Goal: Navigation & Orientation: Find specific page/section

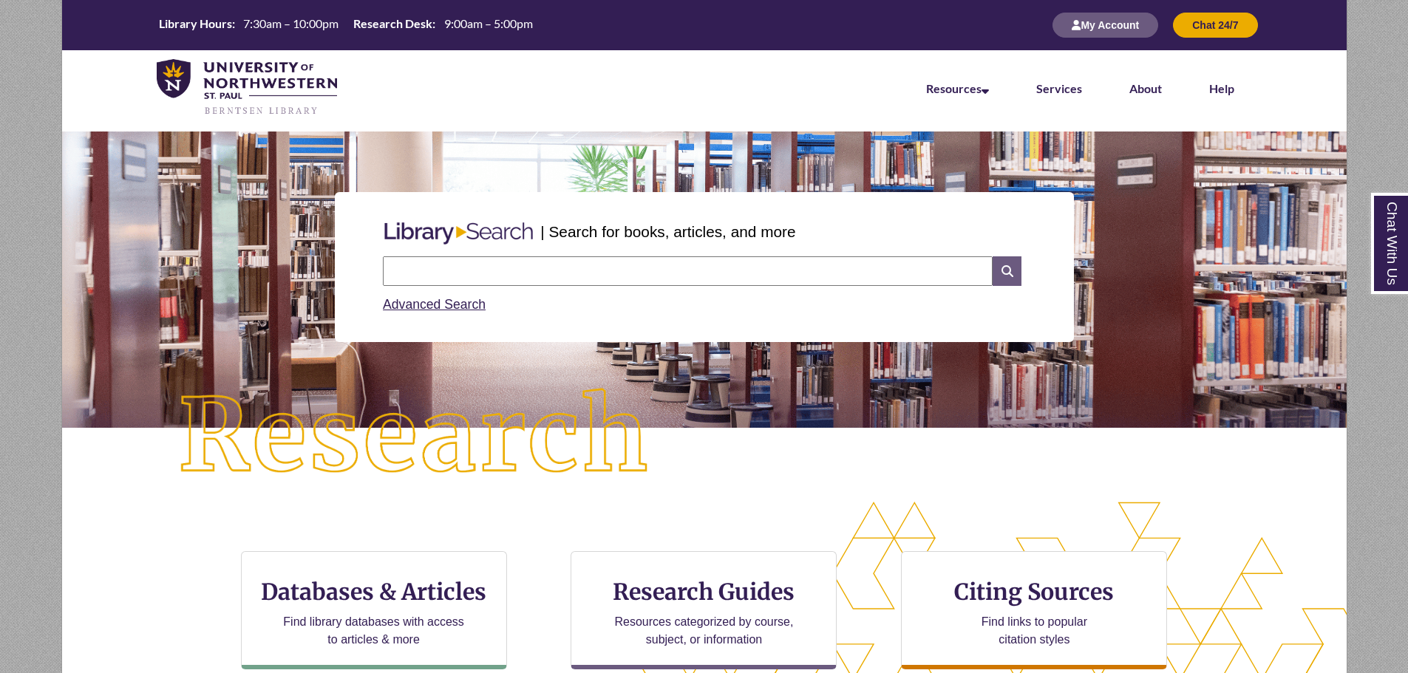
click at [1006, 275] on icon at bounding box center [1006, 271] width 28 height 30
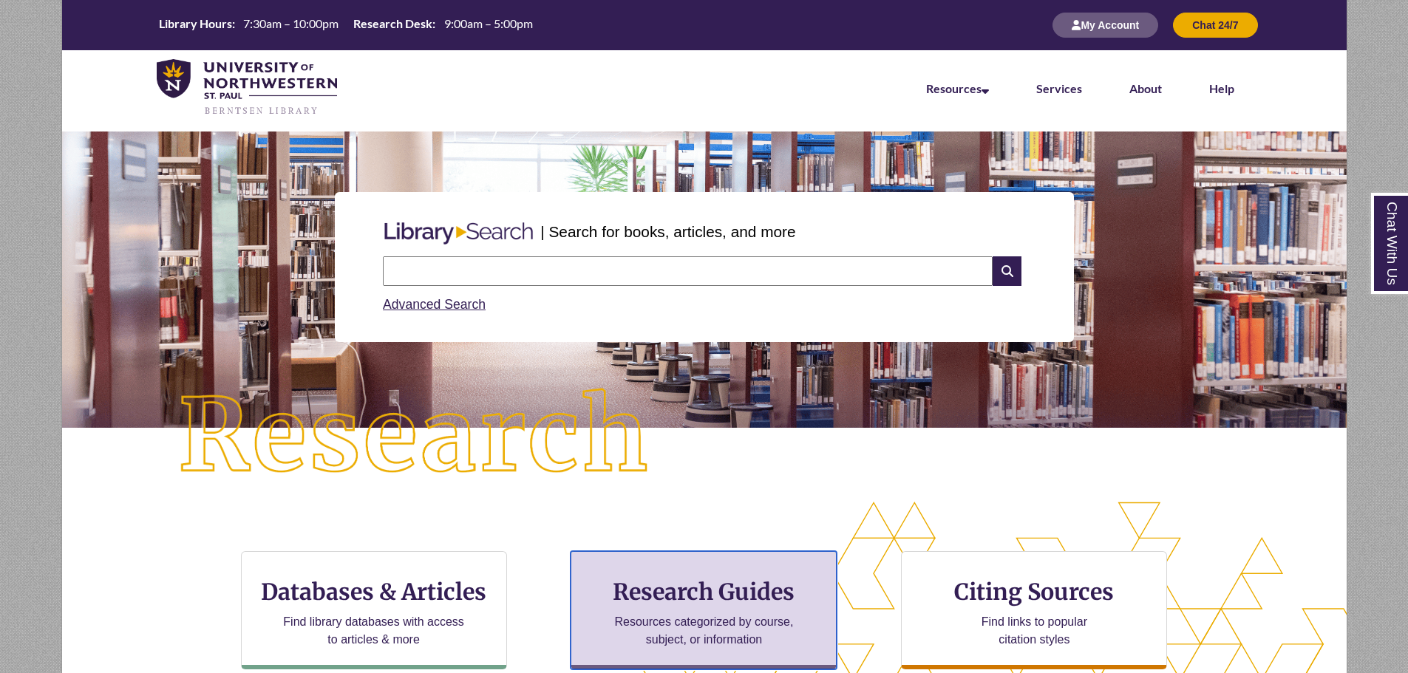
click at [658, 633] on p "Resources categorized by course, subject, or information" at bounding box center [703, 630] width 193 height 35
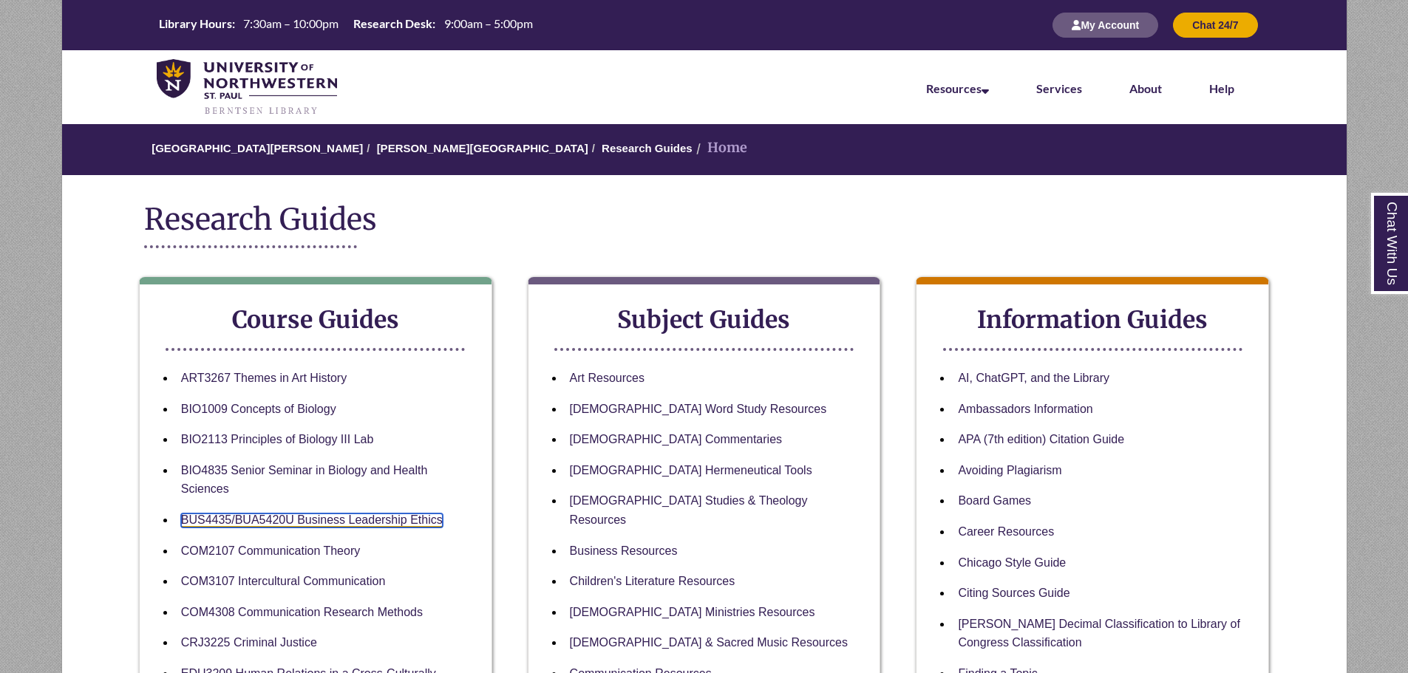
click at [320, 514] on link "BUS4435/BUA5420U Business Leadership Ethics" at bounding box center [312, 521] width 262 height 14
